Goal: Task Accomplishment & Management: Complete application form

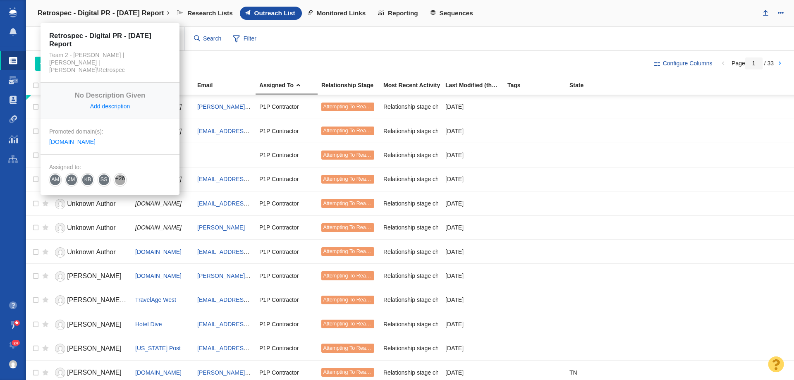
click at [154, 15] on h4 "Retrospec - Digital PR - [DATE] Report" at bounding box center [101, 13] width 127 height 8
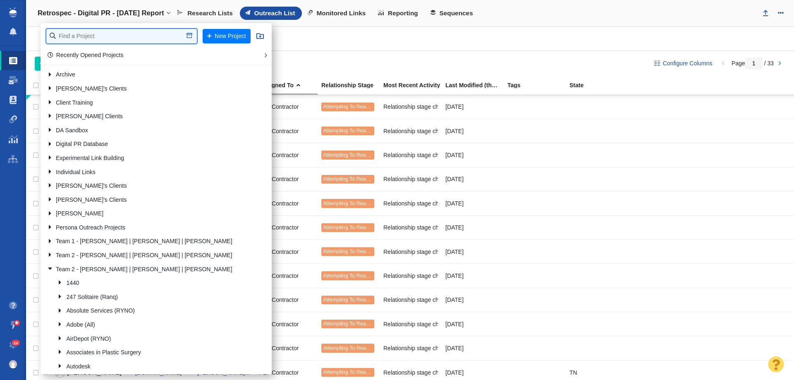
click at [139, 30] on input "text" at bounding box center [121, 36] width 151 height 14
type input "emci w"
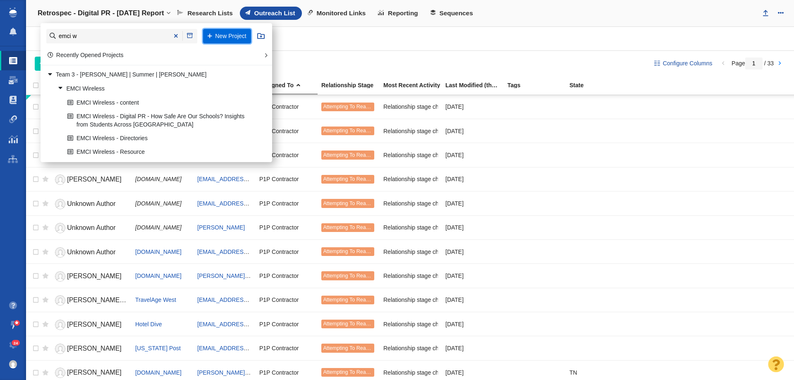
click at [225, 38] on button "New Project" at bounding box center [227, 36] width 48 height 14
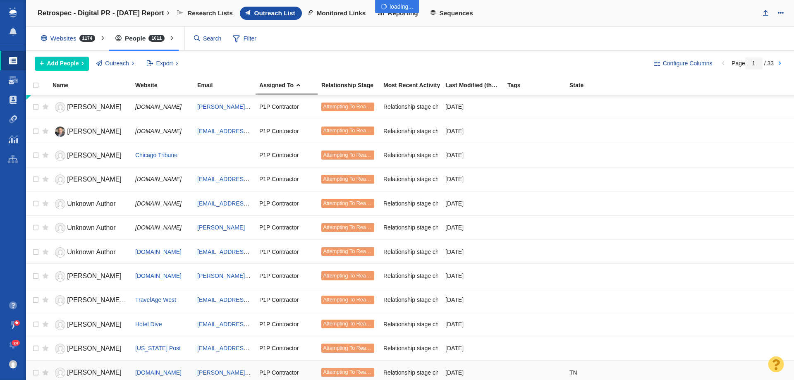
select select "DOMAIN"
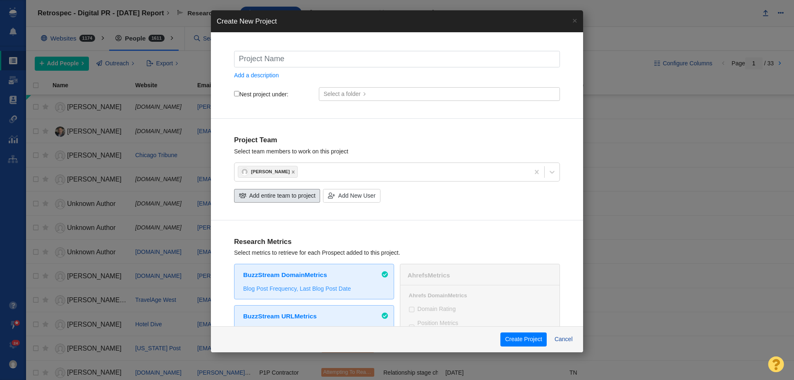
click at [279, 192] on span "Add entire team to project" at bounding box center [283, 196] width 66 height 9
checkbox input "true"
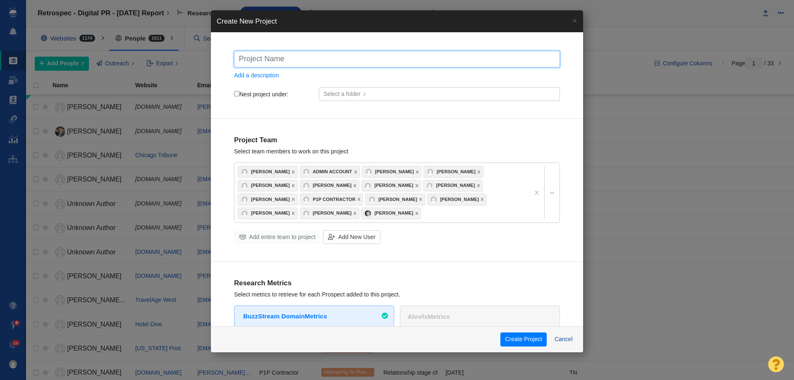
click at [286, 62] on input "text" at bounding box center [397, 59] width 326 height 17
type input "E"
checkbox input "true"
type input "EM"
checkbox input "true"
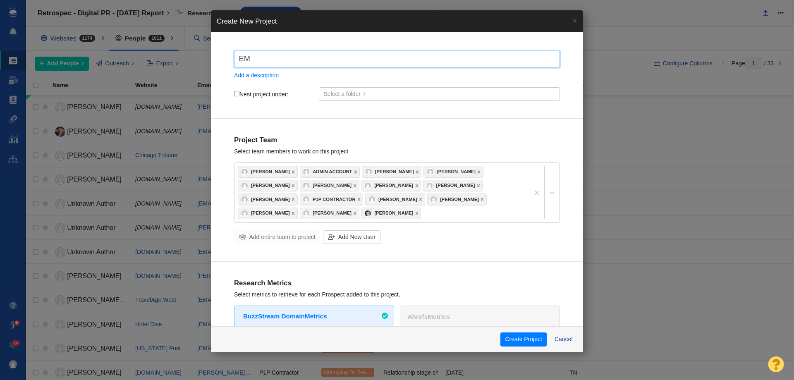
type input "EMC"
checkbox input "true"
type input "EMCI"
checkbox input "true"
type input "EMCI"
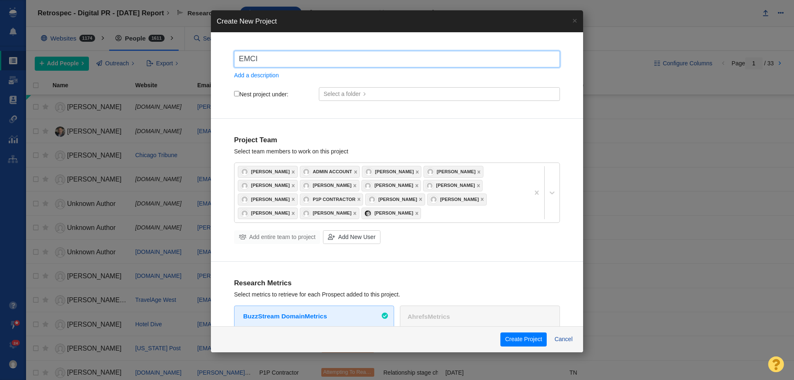
checkbox input "true"
type input "EMCI W"
checkbox input "true"
type input "EMCI Wi"
checkbox input "true"
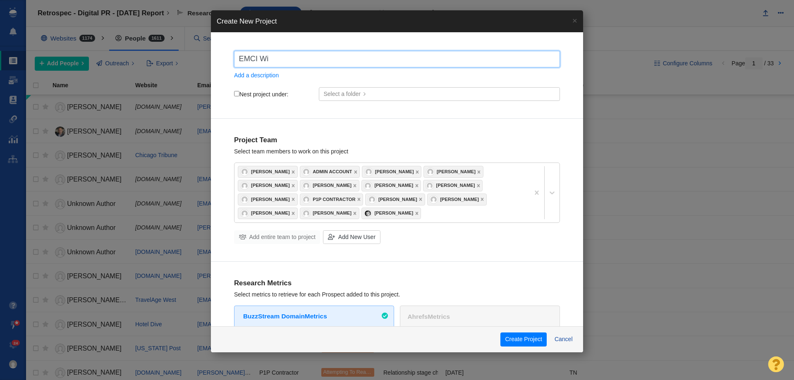
type input "EMCI Wir"
checkbox input "true"
type input "EMCI Wire"
checkbox input "true"
type input "EMCI Wirel"
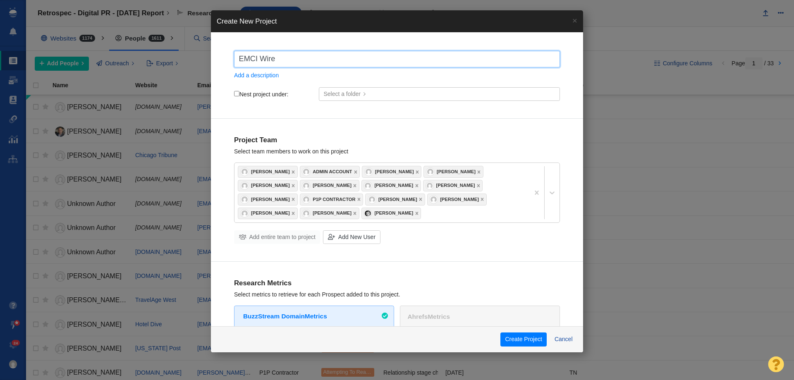
checkbox input "true"
type input "EMCI Wirele"
checkbox input "true"
type input "EMCI Wireles"
checkbox input "true"
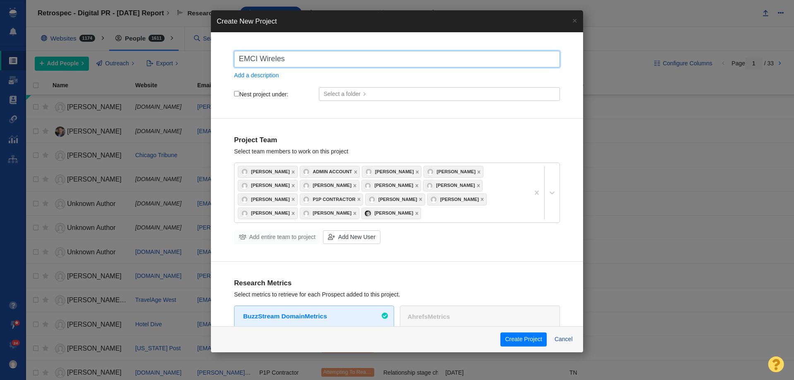
type input "EMCI Wireless"
checkbox input "true"
type input "EMCI Wireless"
checkbox input "true"
type input "EMCI Wireless ="
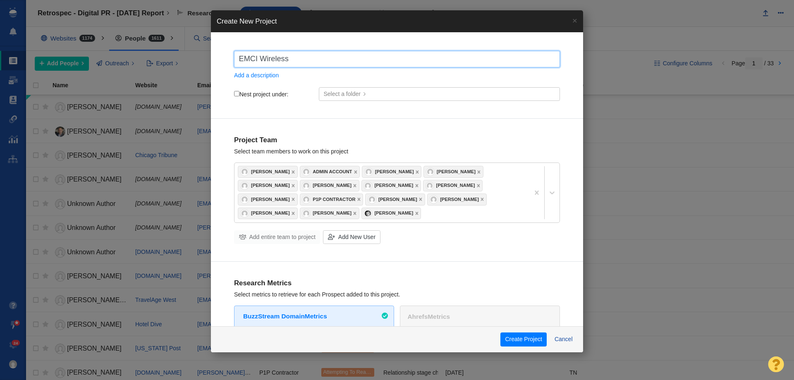
checkbox input "true"
type input "EMCI Wireless ="
checkbox input "true"
type input "EMCI Wireless ="
checkbox input "true"
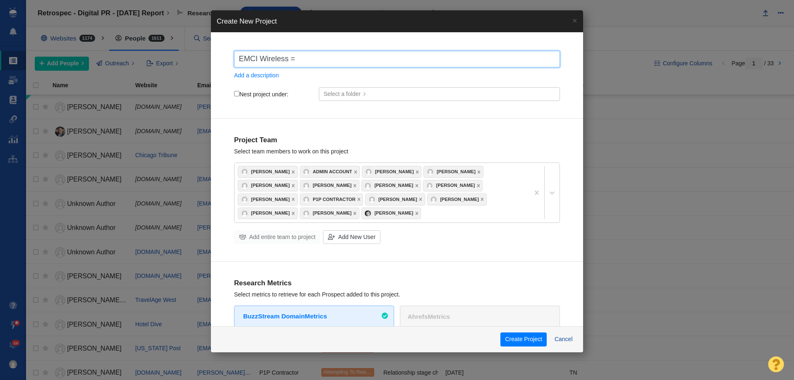
type input "EMCI Wireless"
checkbox input "true"
type input "EMCI Wireless 0"
checkbox input "true"
type input "EMCI Wireless 0"
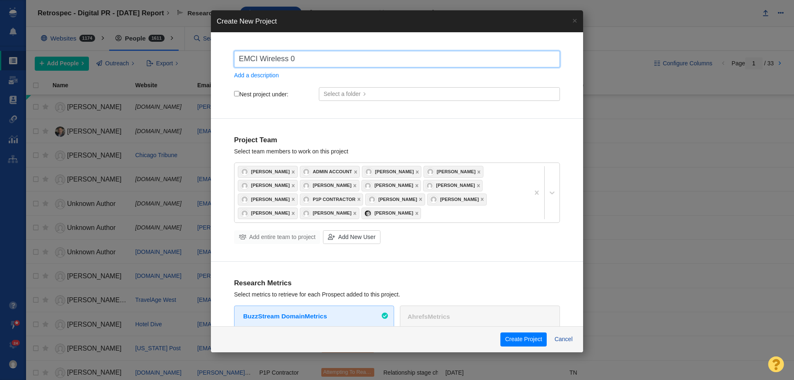
checkbox input "true"
type input "EMCI Wireless 0"
checkbox input "true"
type input "EMCI Wireless"
checkbox input "true"
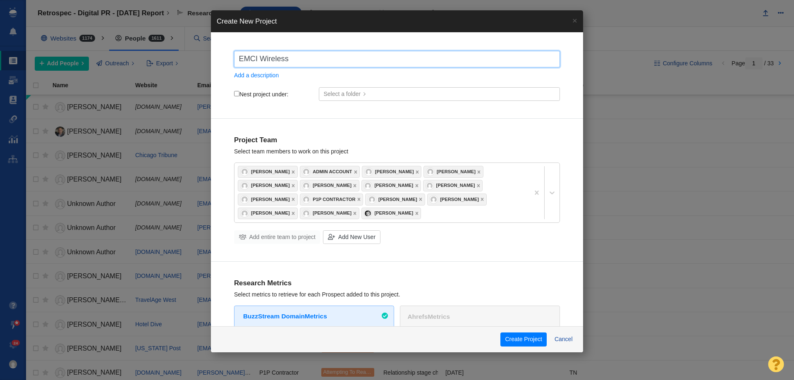
type input "EMCI Wireless -"
checkbox input "true"
type input "EMCI Wireless -"
checkbox input "true"
type input "EMCI Wireless - D"
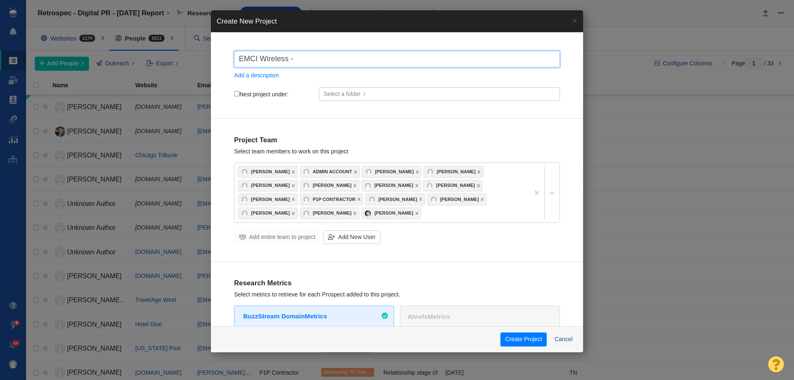
checkbox input "true"
type input "EMCI Wireless - Di"
checkbox input "true"
type input "EMCI Wireless - Dig"
checkbox input "true"
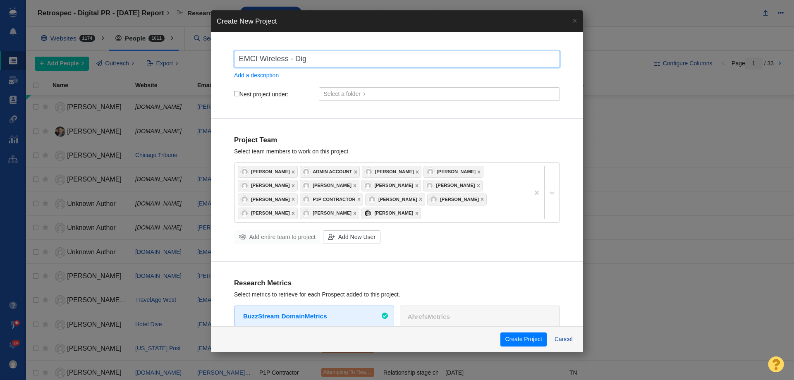
type input "EMCI Wireless - Digi"
checkbox input "true"
type input "EMCI Wireless - Digit"
checkbox input "true"
type input "EMCI Wireless - Digita"
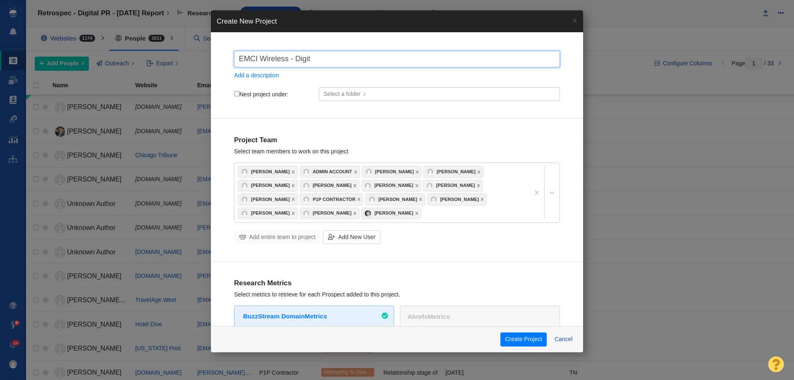
checkbox input "true"
type input "EMCI Wireless - Digital"
checkbox input "true"
type input "EMCI Wireless - Digital"
checkbox input "true"
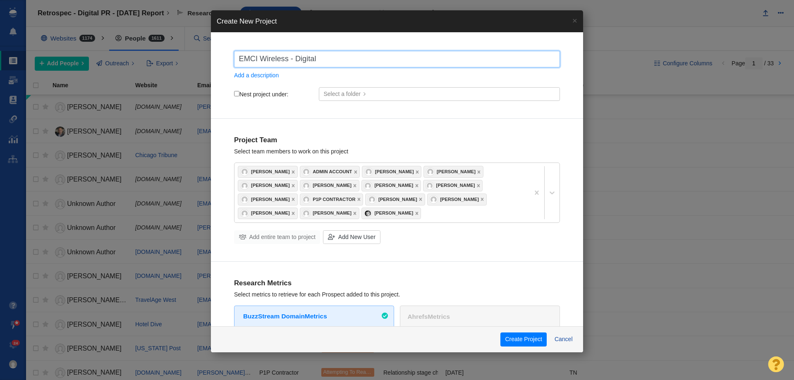
type input "EMCI Wireless - Digital P"
checkbox input "true"
type input "EMCI Wireless - Digital PR"
checkbox input "true"
type input "EMCI Wireless - Digital PR"
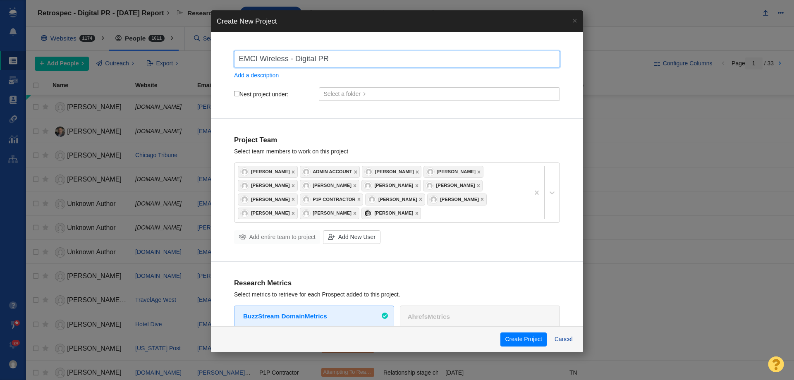
checkbox input "true"
type input "EMCI Wireless - Digital PR -"
checkbox input "true"
type input "EMCI Wireless - Digital PR -"
checkbox input "true"
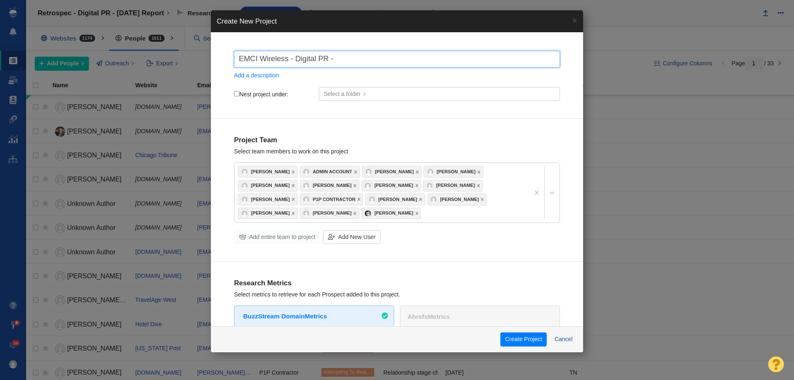
type input "EMCI Wireless - Digital PR -"
checkbox input "true"
type input "EMCI Wireless - Digital PR -"
checkbox input "true"
type input "EMCI Wireless - Digital PR -"
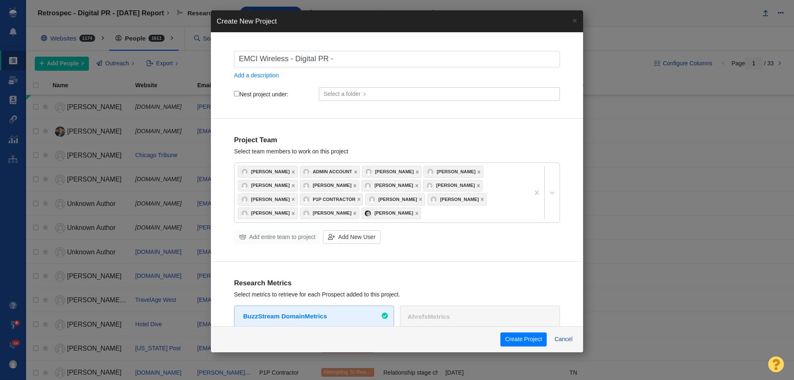
click at [235, 93] on input "Nest project under:" at bounding box center [236, 93] width 5 height 5
checkbox input "true"
click at [235, 93] on input "Nest project under:" at bounding box center [236, 93] width 5 height 5
checkbox input "false"
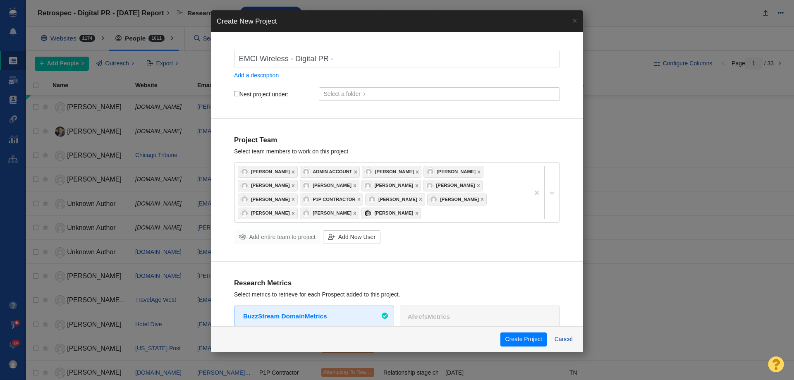
checkbox input "true"
click at [238, 95] on input "Nest project under:" at bounding box center [236, 93] width 5 height 5
checkbox input "true"
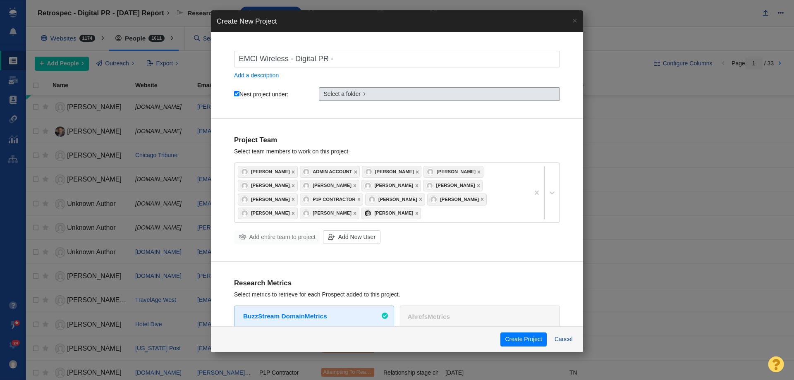
click at [354, 94] on span "Select a folder" at bounding box center [342, 94] width 37 height 9
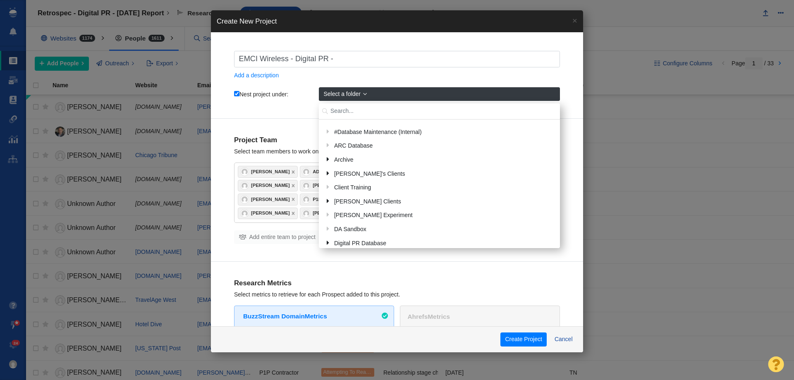
click at [346, 114] on input "text" at bounding box center [439, 111] width 241 height 16
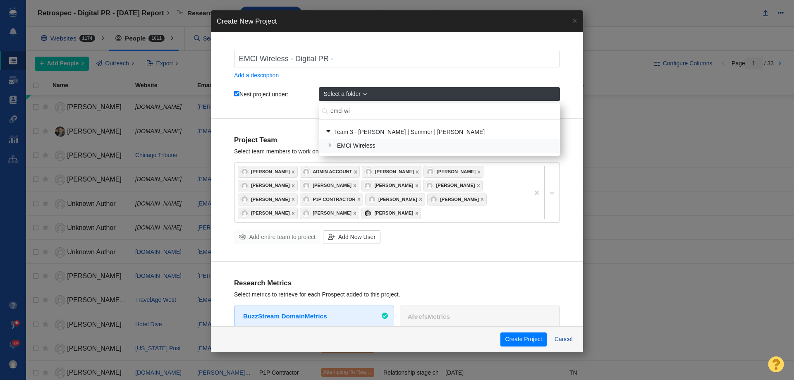
type input "emci wi"
click at [358, 144] on div "EMCI Wireless" at bounding box center [444, 146] width 221 height 13
checkbox input "true"
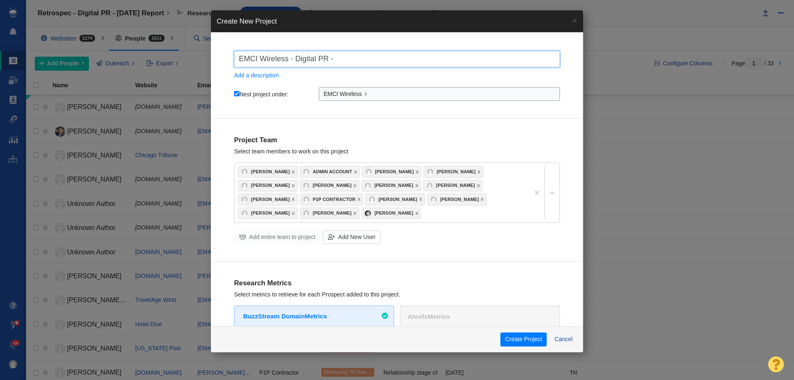
click at [385, 60] on input "EMCI Wireless - Digital PR -" at bounding box center [397, 59] width 326 height 17
paste input "Do U.S. Workers Feel Safe in [DATE]?"
type input "EMCI Wireless - Digital PR - Do U.S. Workers Feel Safe in [DATE]?"
checkbox input "true"
type input "EMCI Wireless - Digital PR - Do U.S. Workers Feel Safe in [DATE]?"
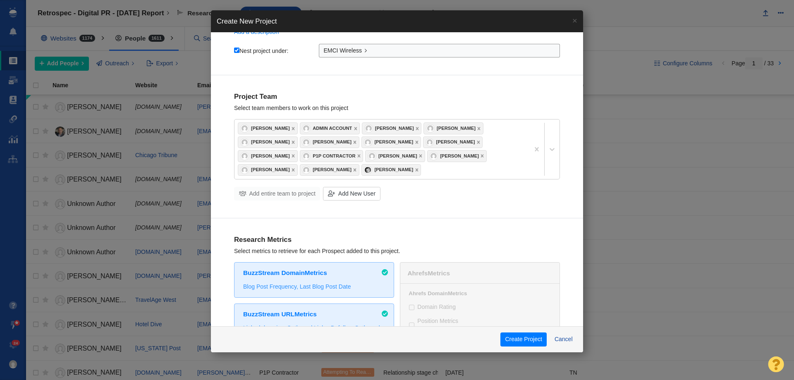
scroll to position [384, 0]
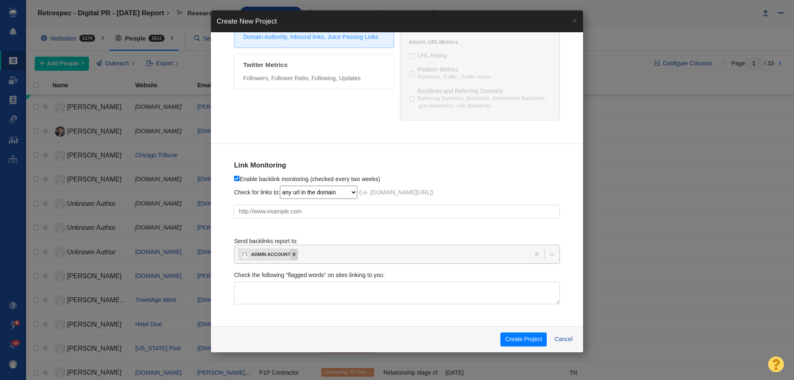
click at [297, 254] on icon at bounding box center [294, 255] width 6 height 6
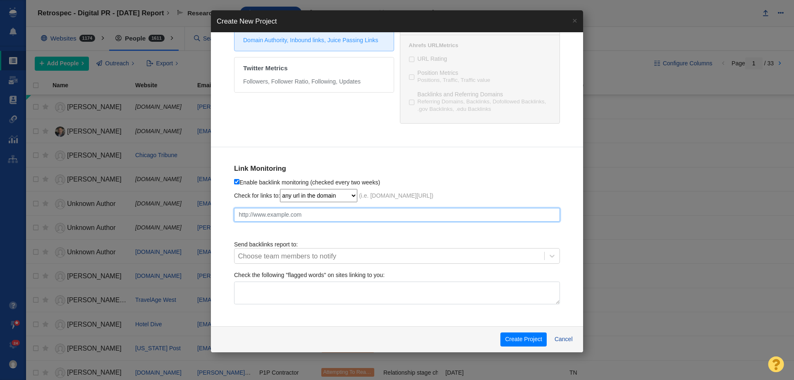
click at [303, 215] on input "text" at bounding box center [397, 215] width 326 height 14
paste input "[URL][DOMAIN_NAME]"
checkbox input "true"
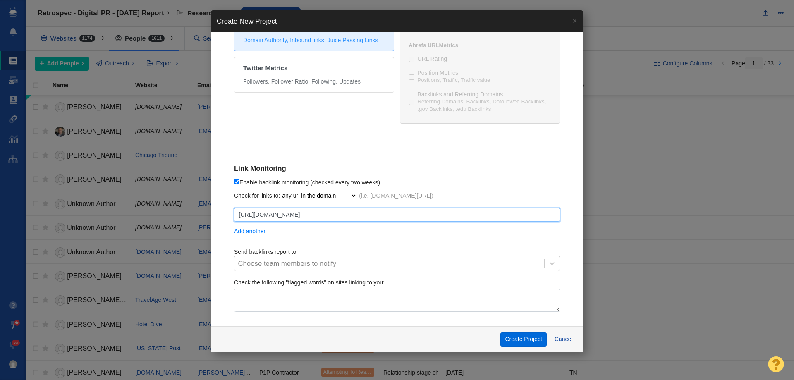
type input "[URL][DOMAIN_NAME]"
click at [515, 338] on button "Create Project" at bounding box center [524, 340] width 46 height 14
checkbox input "true"
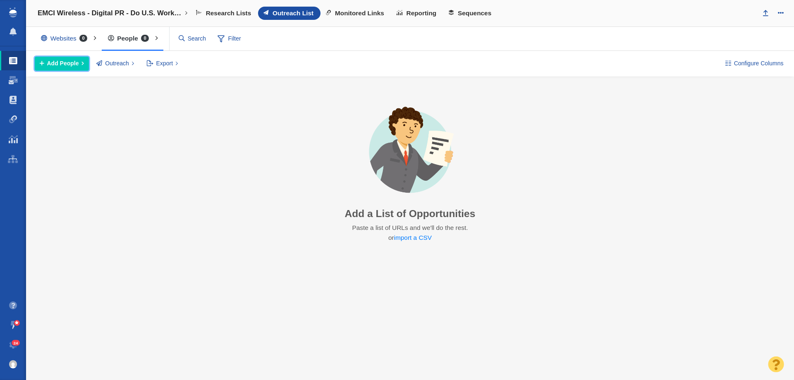
click at [66, 67] on span "Add People" at bounding box center [63, 63] width 32 height 9
click at [93, 109] on div "Import from CSV" at bounding box center [93, 113] width 116 height 13
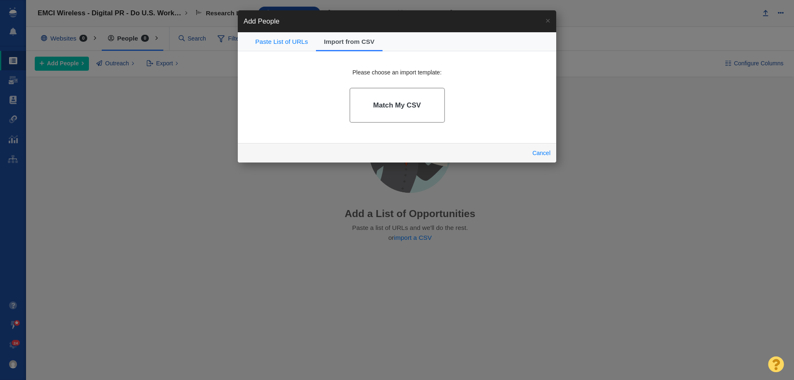
click at [367, 108] on link "Match My CSV" at bounding box center [398, 105] width 96 height 35
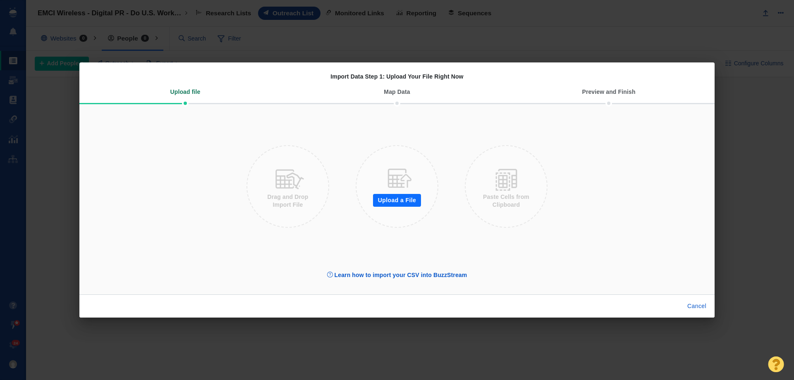
click at [397, 198] on button "Upload a File" at bounding box center [397, 200] width 48 height 13
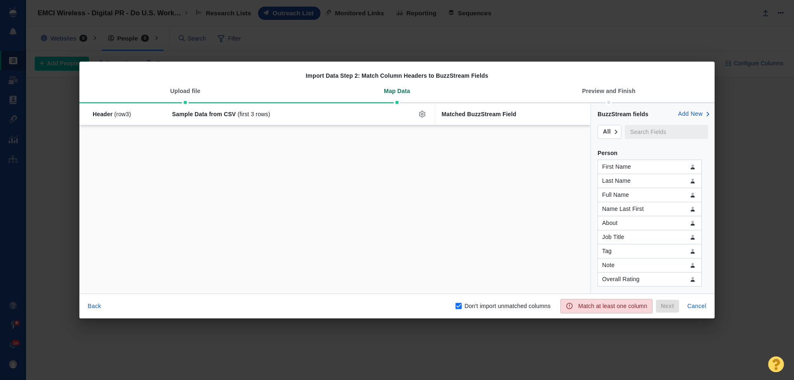
checkbox input "false"
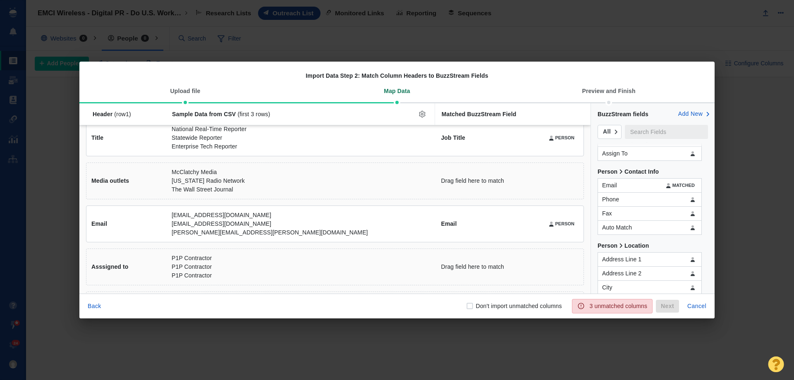
scroll to position [124, 0]
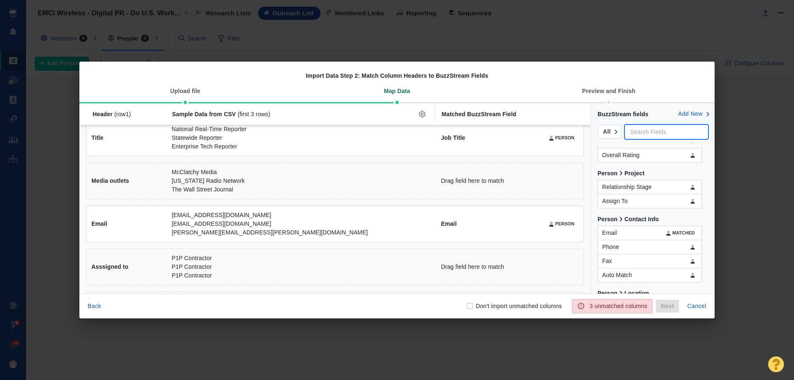
click at [640, 131] on input "text" at bounding box center [666, 132] width 83 height 14
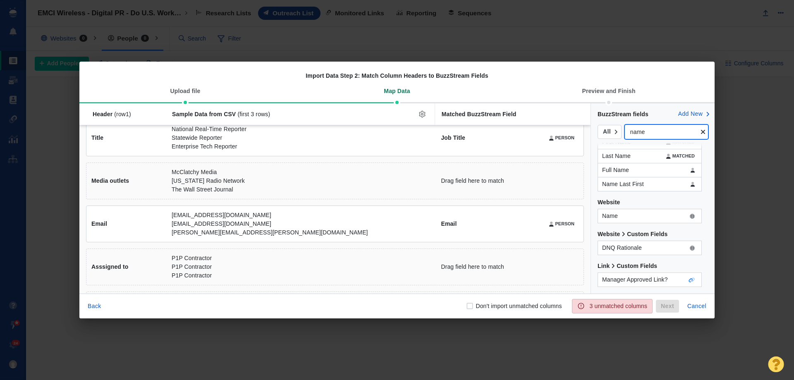
scroll to position [0, 0]
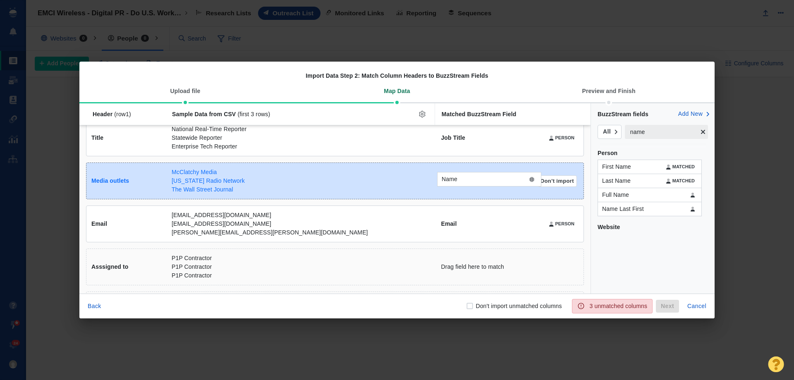
drag, startPoint x: 646, startPoint y: 245, endPoint x: 486, endPoint y: 183, distance: 171.6
click at [486, 183] on div "Name Header (row 1 ) Sample Data from CSV (first 3 rows) Matched BuzzStream Fie…" at bounding box center [397, 198] width 636 height 190
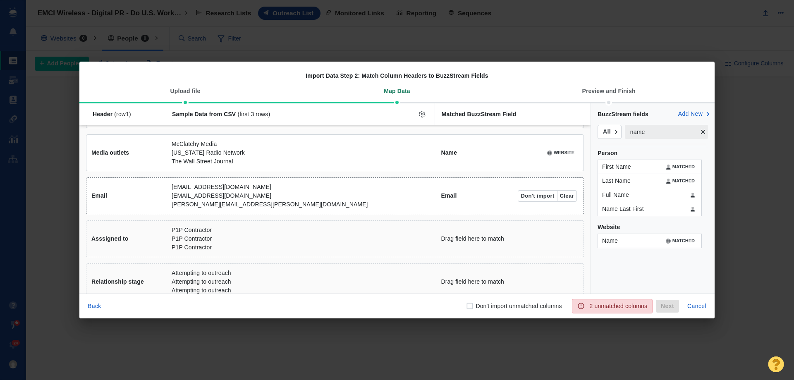
scroll to position [139, 0]
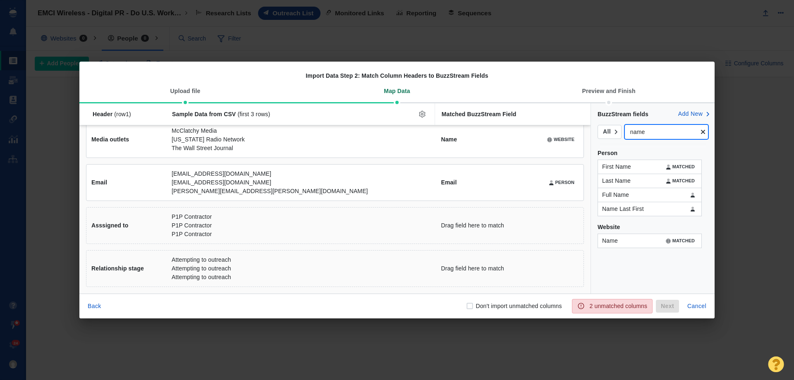
click at [650, 134] on input "name" at bounding box center [661, 132] width 73 height 14
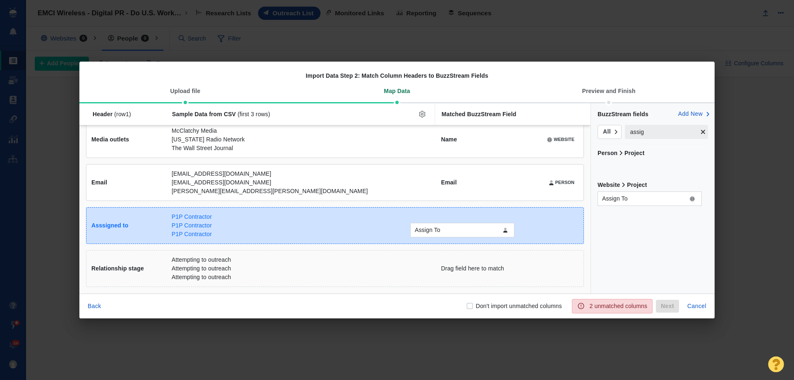
drag, startPoint x: 651, startPoint y: 171, endPoint x: 464, endPoint y: 234, distance: 197.9
click at [464, 234] on div "Assign To Header (row 1 ) Sample Data from CSV (first 3 rows) Matched BuzzStrea…" at bounding box center [397, 198] width 636 height 190
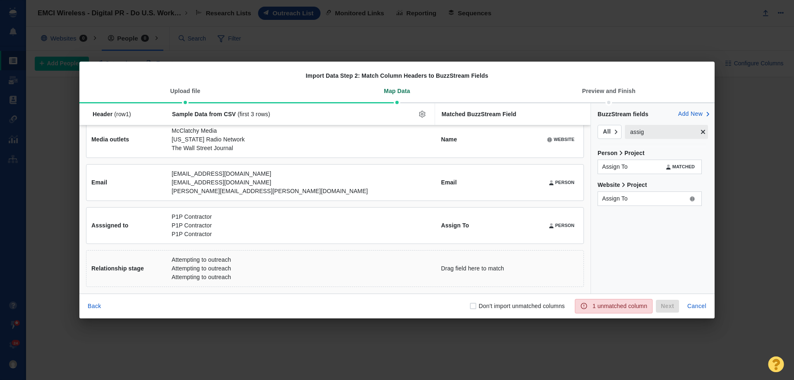
click at [650, 137] on input "assig" at bounding box center [661, 132] width 73 height 14
type input "rel"
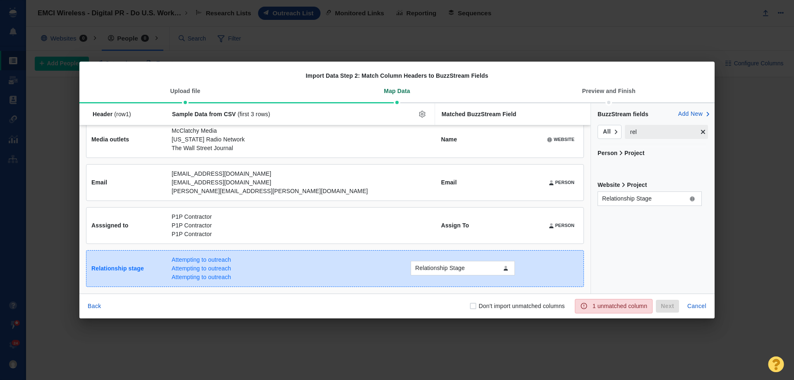
drag, startPoint x: 626, startPoint y: 169, endPoint x: 439, endPoint y: 270, distance: 212.7
click at [439, 270] on div "Relationship Stage Header (row 1 ) Sample Data from CSV (first 3 rows) Matched …" at bounding box center [397, 198] width 636 height 190
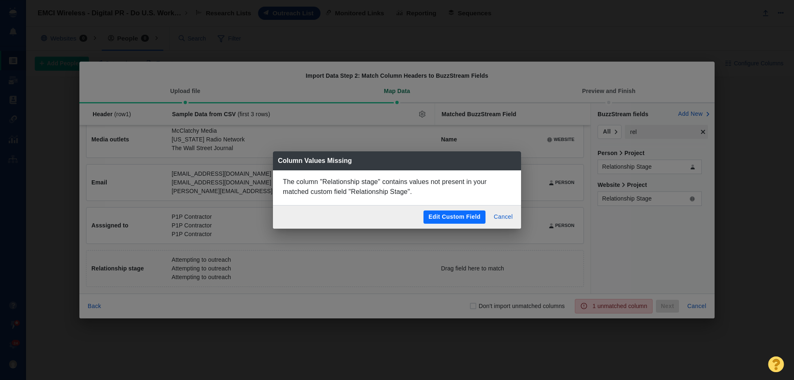
click at [470, 216] on button "Edit Custom Field" at bounding box center [455, 217] width 62 height 13
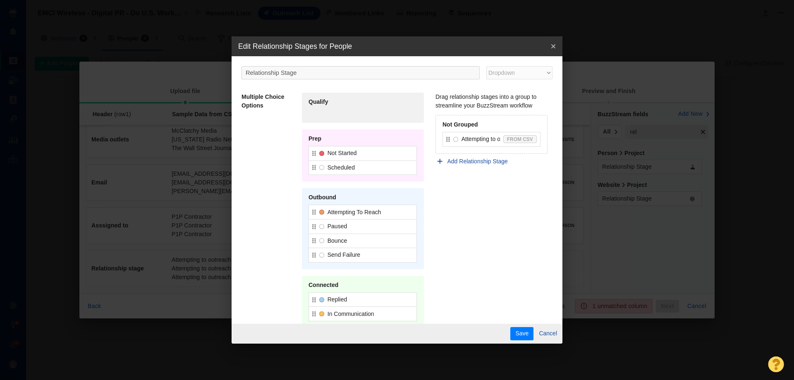
click at [555, 44] on icon "close-popover" at bounding box center [553, 46] width 5 height 7
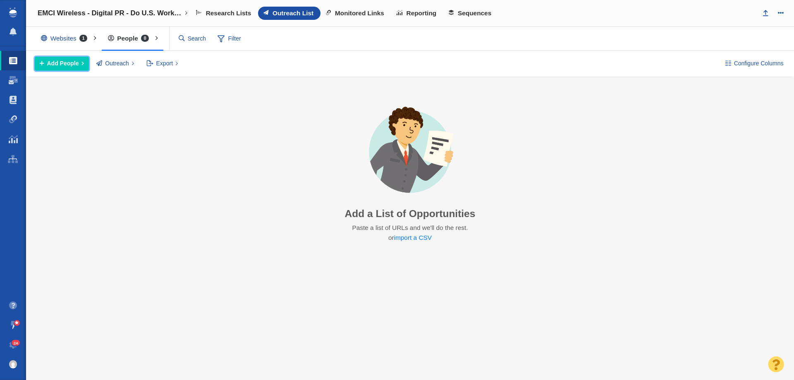
click at [72, 59] on span "Add People" at bounding box center [63, 63] width 32 height 9
click at [82, 111] on div "Import from CSV" at bounding box center [93, 113] width 116 height 13
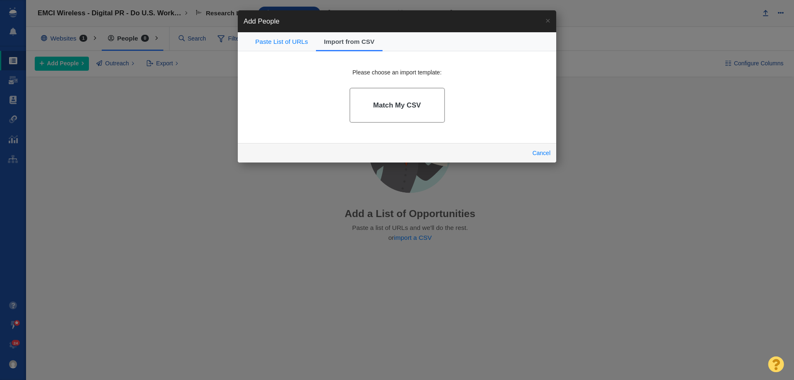
click at [394, 106] on h4 "Match My CSV" at bounding box center [397, 105] width 48 height 8
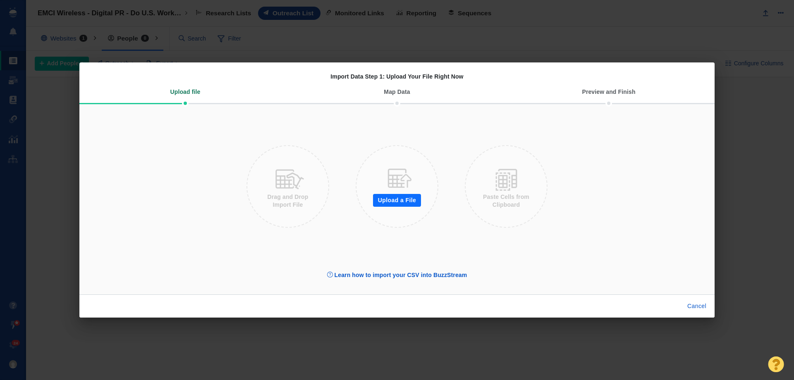
click at [419, 202] on button "Upload a File" at bounding box center [397, 200] width 48 height 13
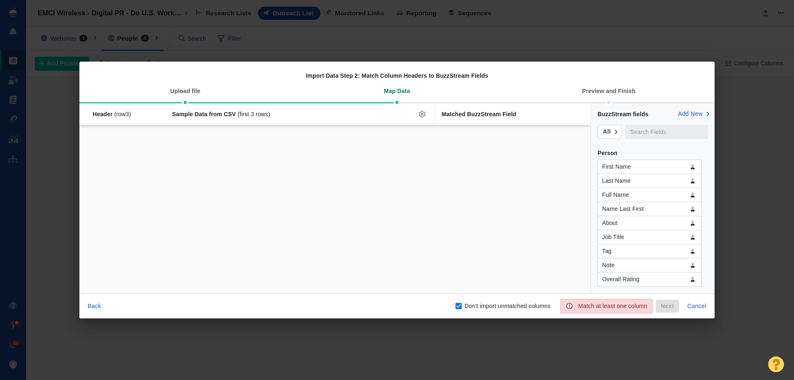
checkbox input "false"
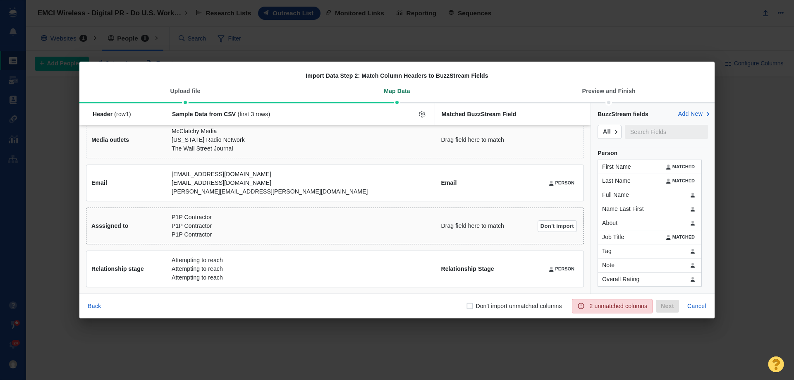
scroll to position [139, 0]
click at [643, 136] on input "text" at bounding box center [666, 132] width 83 height 14
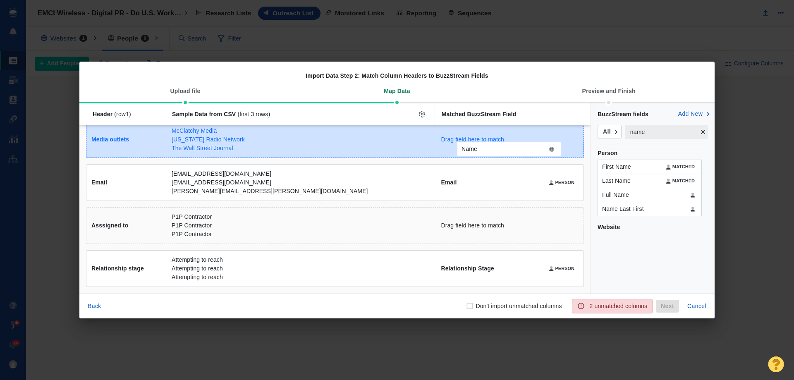
drag, startPoint x: 646, startPoint y: 239, endPoint x: 505, endPoint y: 147, distance: 168.6
click at [505, 147] on div "Name Header (row 1 ) Sample Data from CSV (first 3 rows) Matched BuzzStream Fie…" at bounding box center [397, 198] width 636 height 190
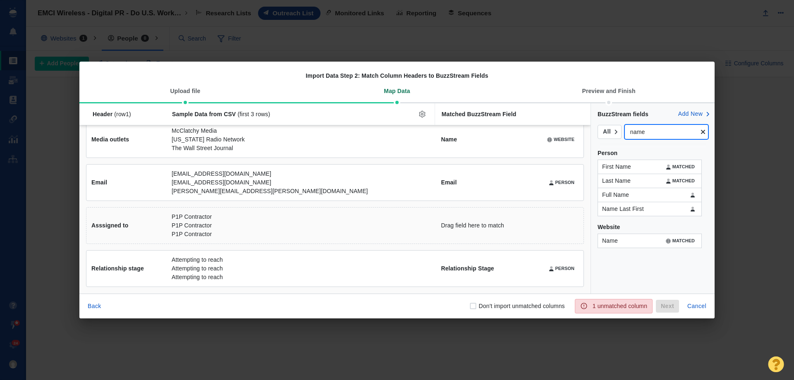
click at [662, 133] on input "name" at bounding box center [661, 132] width 73 height 14
type input "ass"
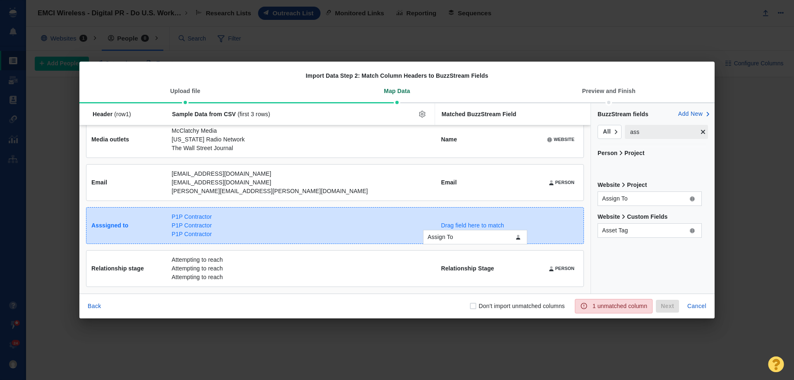
drag, startPoint x: 639, startPoint y: 166, endPoint x: 467, endPoint y: 233, distance: 184.6
click at [467, 233] on div "Assign To Header (row 1 ) Sample Data from CSV (first 3 rows) Matched BuzzStrea…" at bounding box center [397, 198] width 636 height 190
checkbox input "true"
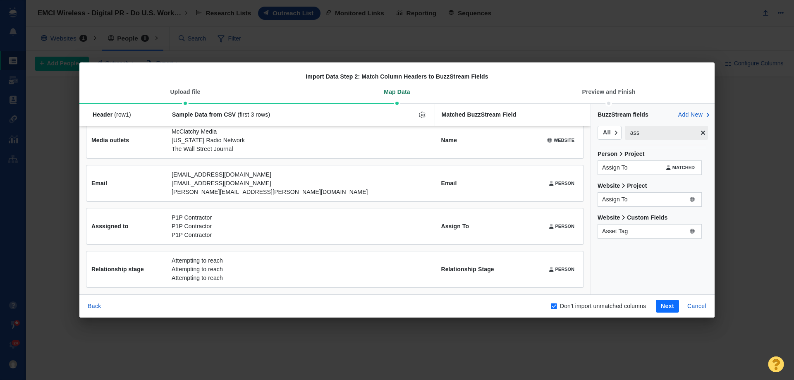
click at [662, 306] on button "Next" at bounding box center [667, 306] width 23 height 13
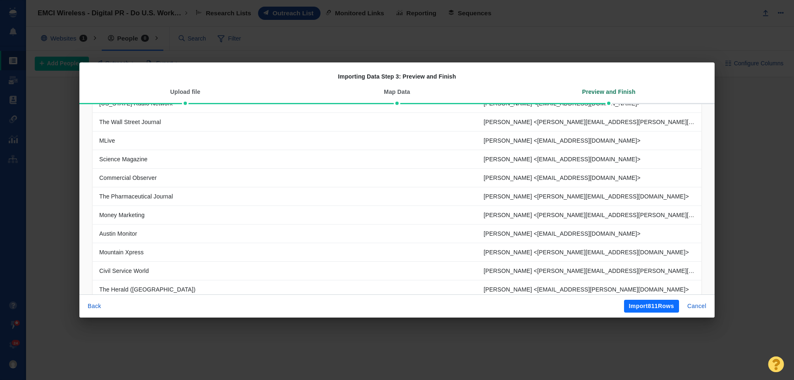
scroll to position [278, 0]
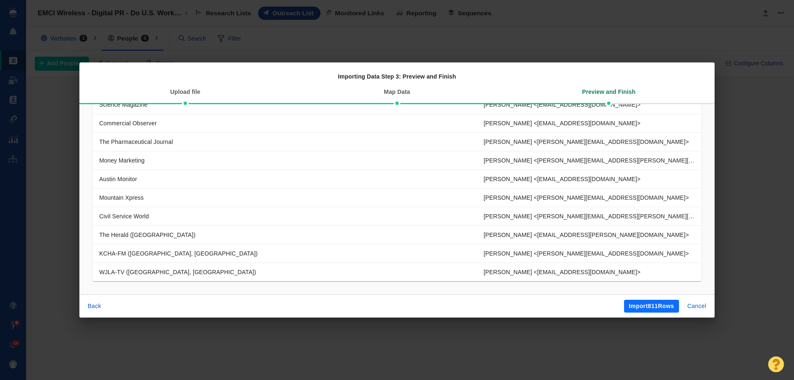
click at [641, 305] on button "Import 811 Rows" at bounding box center [651, 306] width 55 height 13
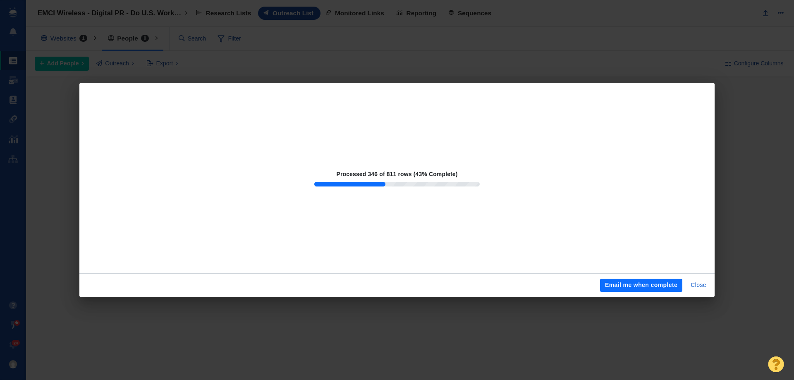
click at [633, 287] on button "Email me when complete" at bounding box center [641, 285] width 82 height 13
